Goal: Navigation & Orientation: Find specific page/section

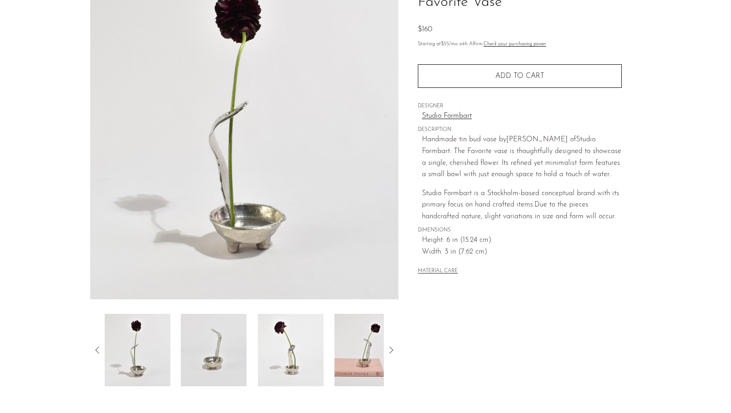
scroll to position [81, 0]
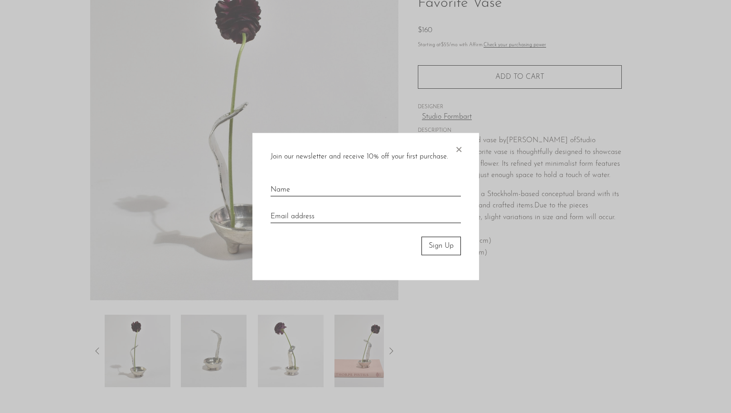
click at [455, 146] on span "×" at bounding box center [458, 147] width 9 height 29
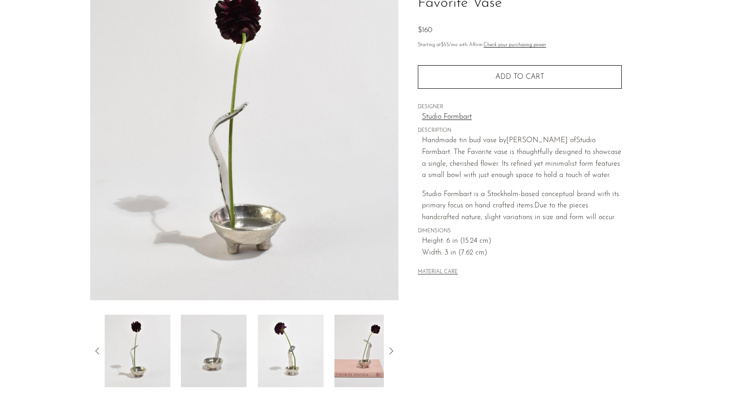
scroll to position [0, 0]
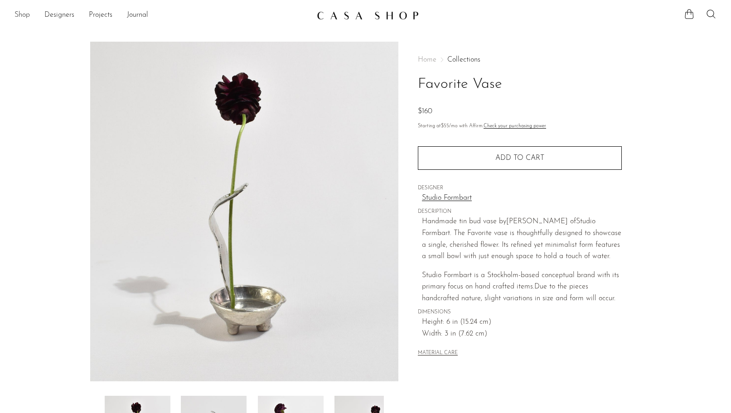
click at [20, 15] on link "Shop" at bounding box center [22, 16] width 15 height 12
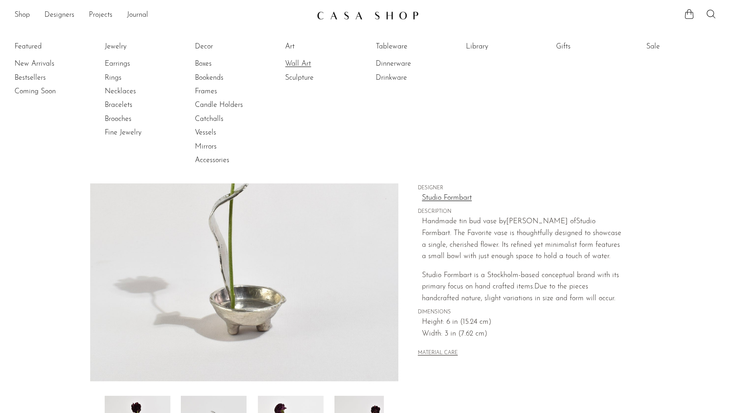
click at [296, 64] on link "Wall Art" at bounding box center [319, 64] width 68 height 10
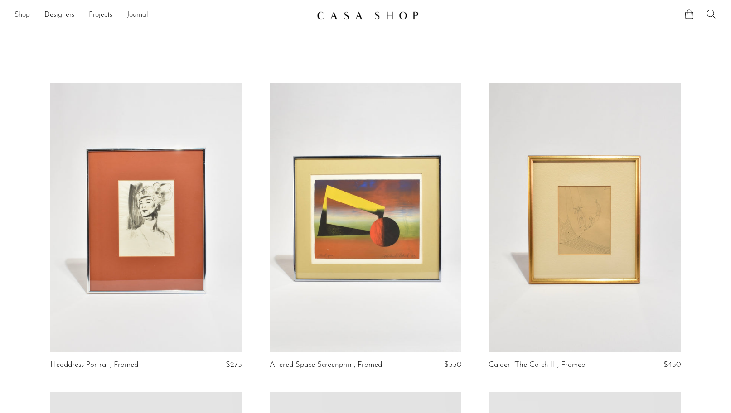
click at [23, 15] on link "Shop" at bounding box center [22, 16] width 15 height 12
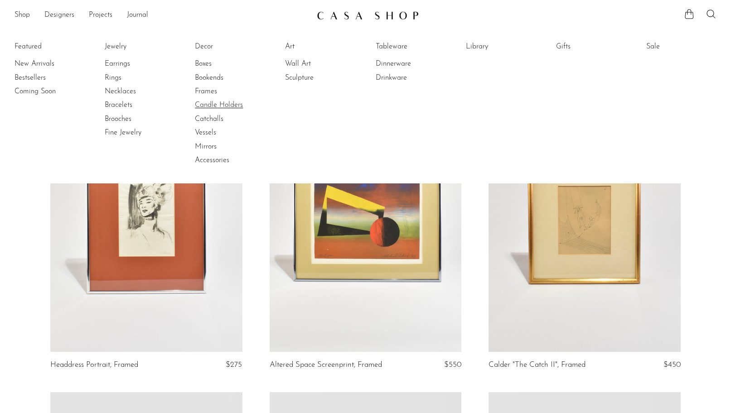
click at [205, 105] on link "Candle Holders" at bounding box center [229, 105] width 68 height 10
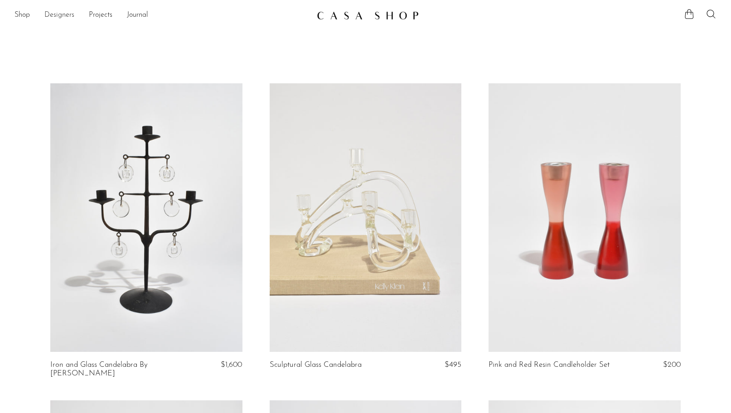
click at [58, 16] on link "Designers" at bounding box center [59, 16] width 30 height 12
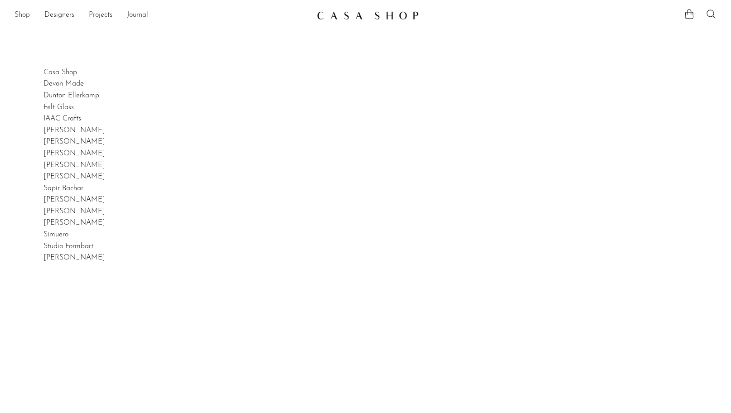
click at [24, 14] on link "Shop" at bounding box center [22, 16] width 15 height 12
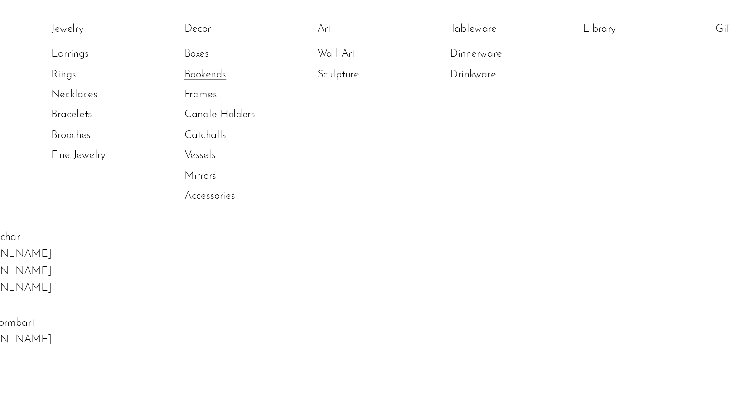
click at [217, 79] on link "Bookends" at bounding box center [229, 78] width 68 height 10
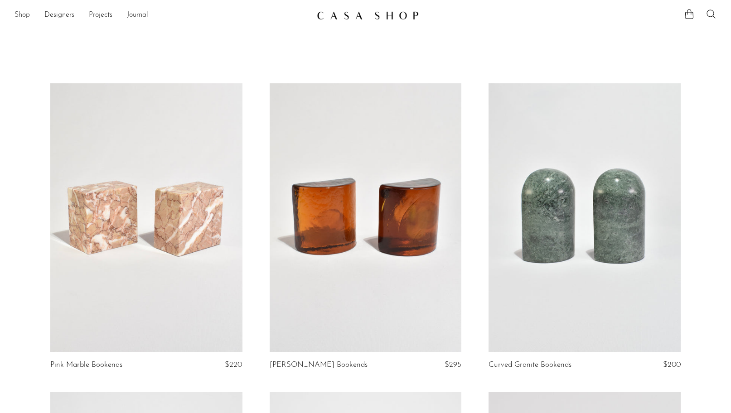
click at [22, 19] on link "Shop" at bounding box center [22, 16] width 15 height 12
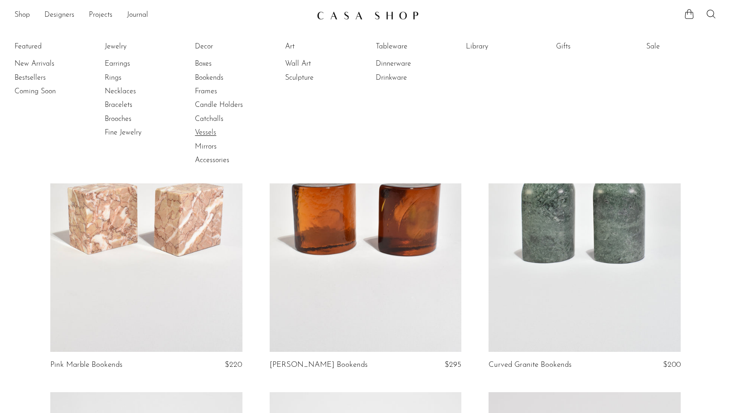
click at [206, 135] on link "Vessels" at bounding box center [229, 133] width 68 height 10
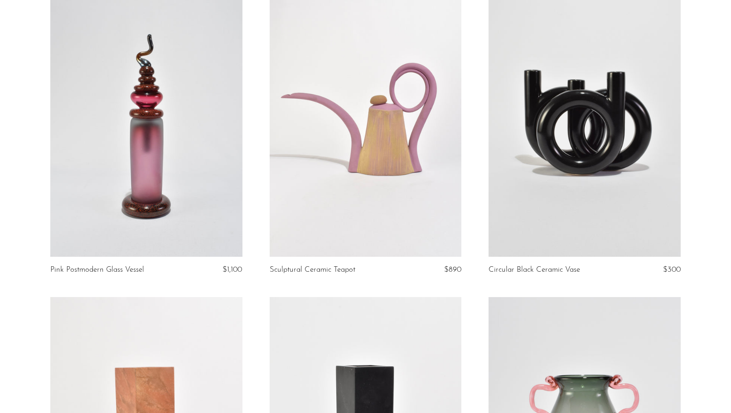
scroll to position [1590, 0]
